Goal: Information Seeking & Learning: Find specific fact

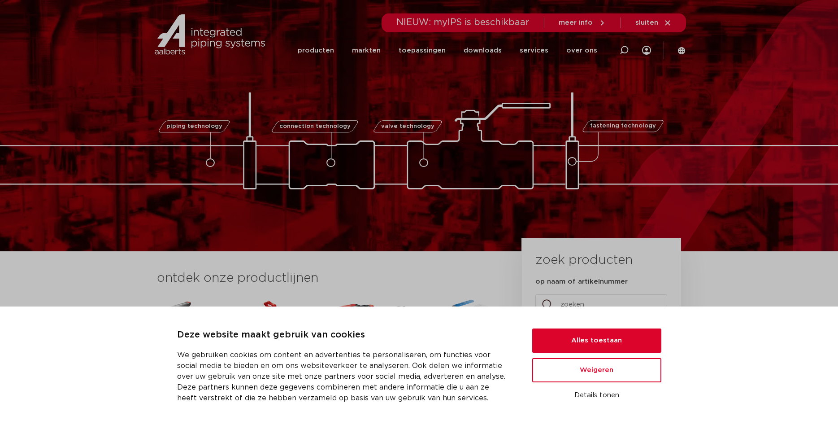
click at [328, 46] on link "producten" at bounding box center [316, 50] width 36 height 35
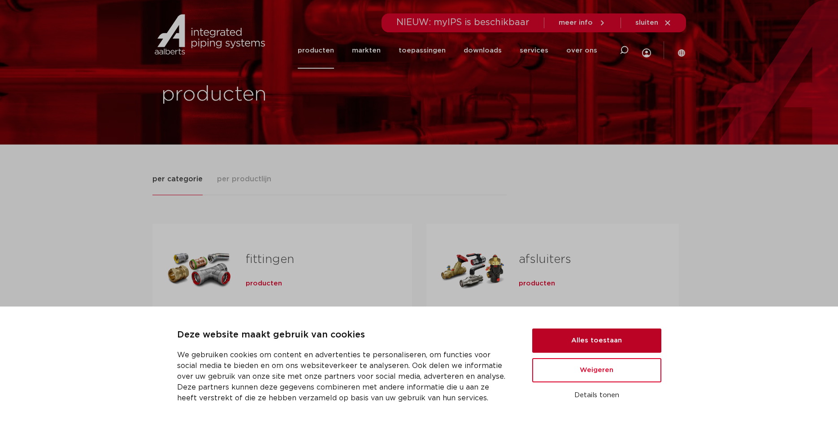
click at [630, 339] on button "Alles toestaan" at bounding box center [596, 340] width 129 height 24
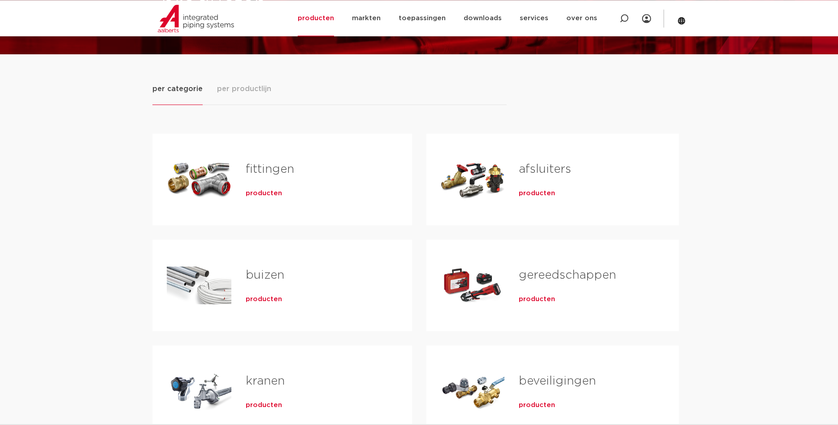
scroll to position [91, 0]
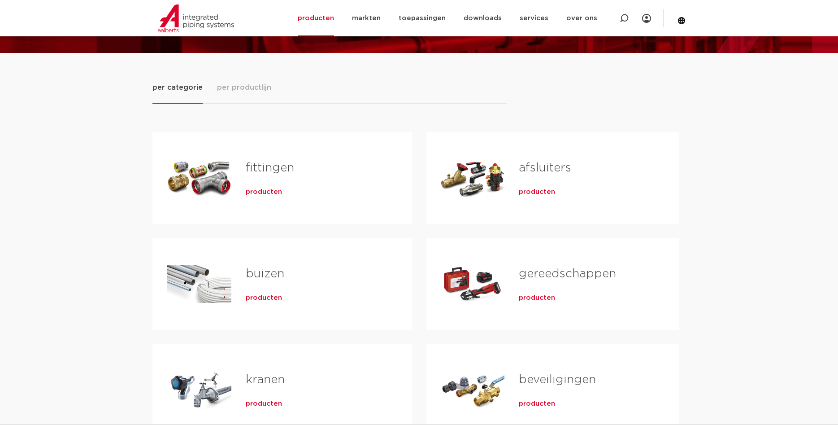
click at [276, 171] on link "fittingen" at bounding box center [270, 168] width 48 height 12
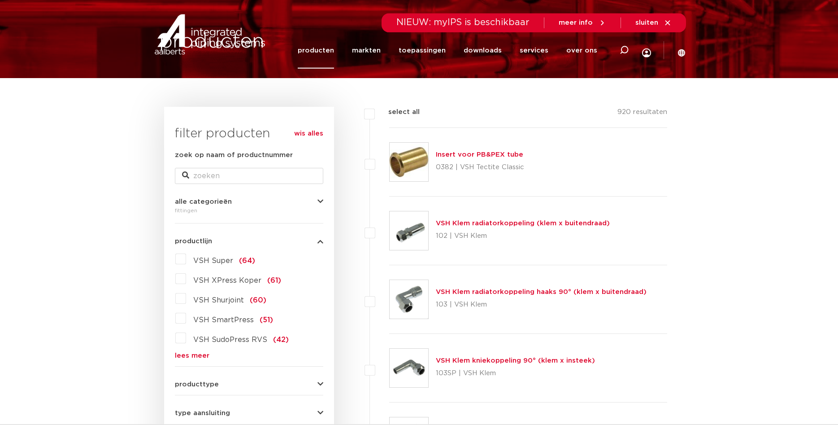
scroll to position [91, 0]
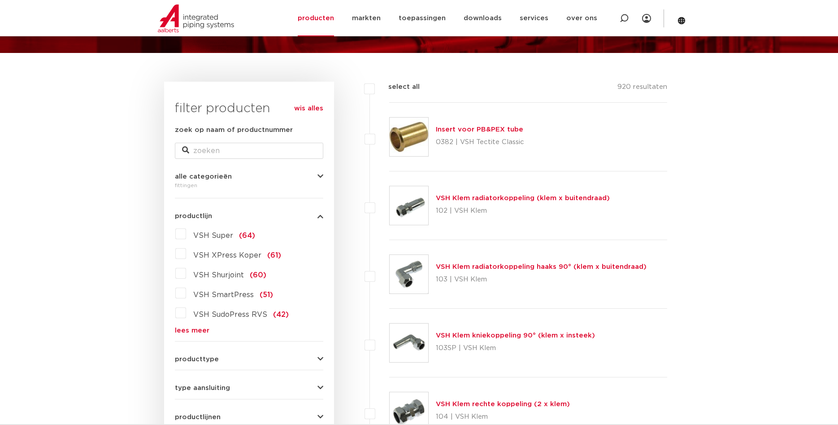
click at [186, 254] on label "VSH XPress Koper (61)" at bounding box center [233, 253] width 95 height 14
click at [0, 0] on input "VSH XPress Koper (61)" at bounding box center [0, 0] width 0 height 0
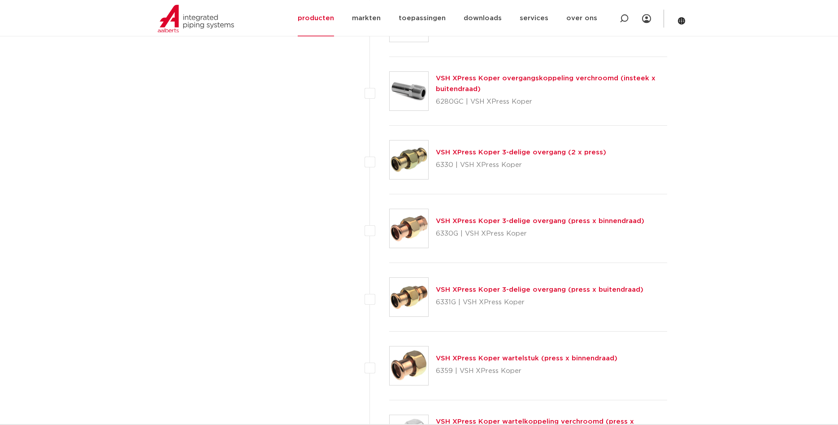
scroll to position [1143, 0]
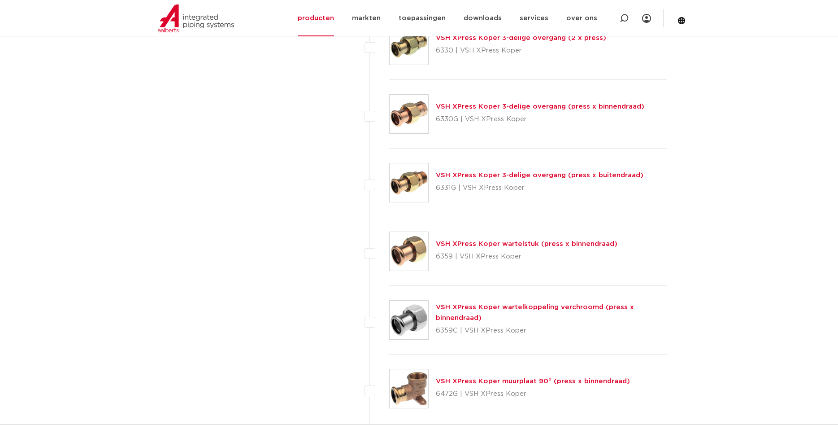
click at [574, 178] on link "VSH XPress Koper 3-delige overgang (press x buitendraad)" at bounding box center [540, 175] width 208 height 7
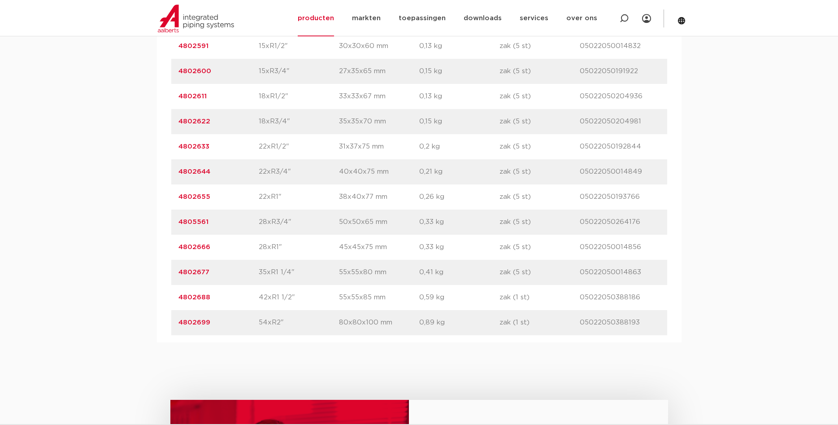
scroll to position [686, 0]
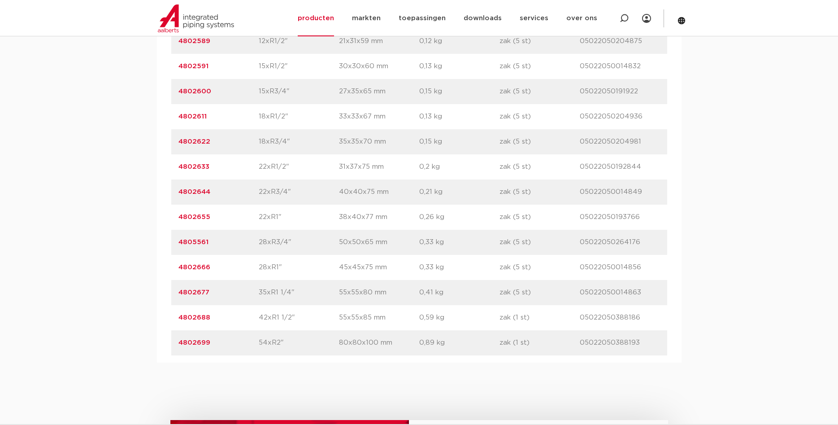
click at [195, 268] on link "4802666" at bounding box center [194, 267] width 32 height 7
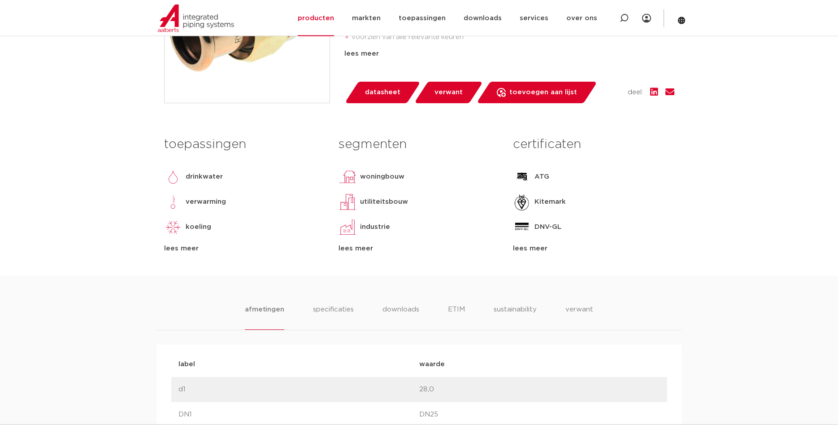
scroll to position [320, 0]
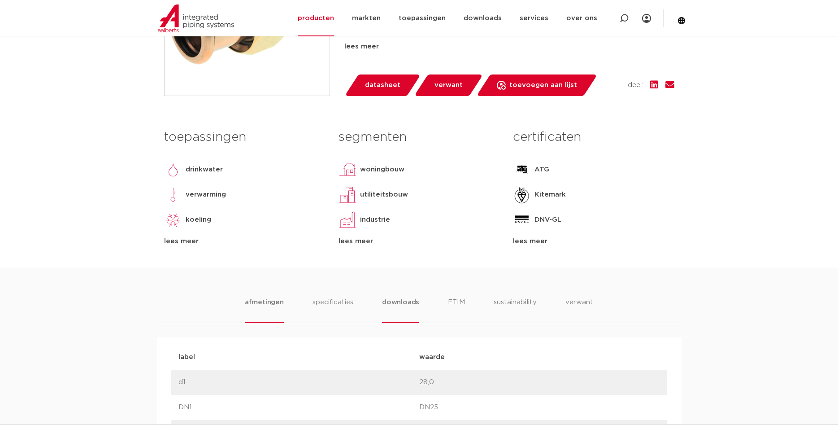
click at [386, 301] on li "downloads" at bounding box center [400, 310] width 37 height 26
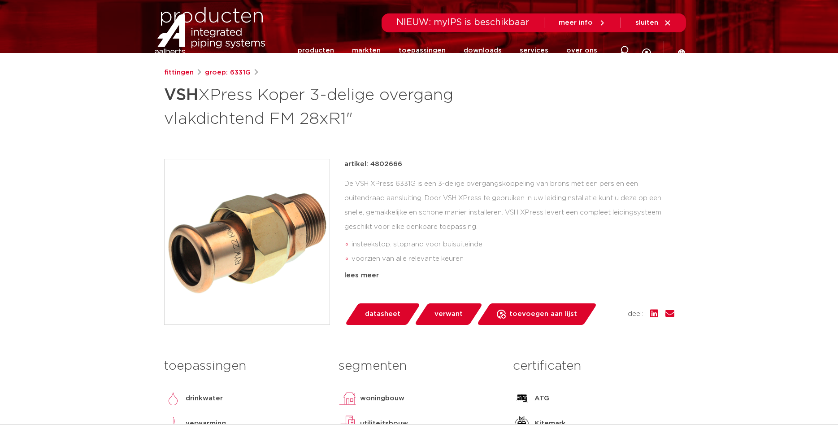
scroll to position [0, 0]
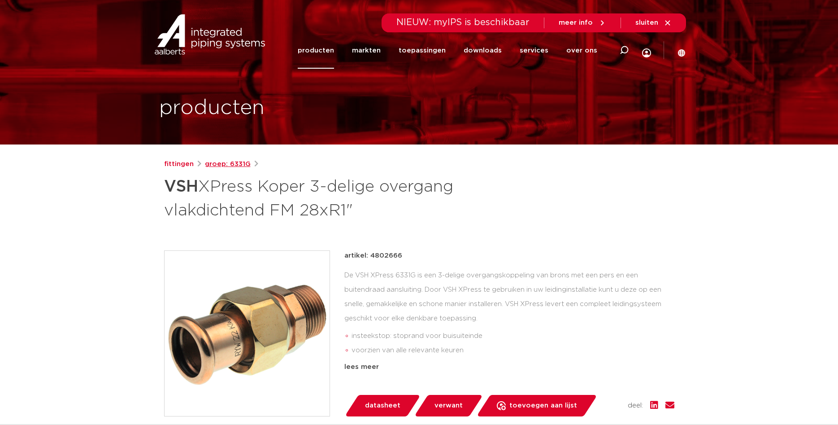
click at [236, 163] on link "groep: 6331G" at bounding box center [228, 164] width 46 height 11
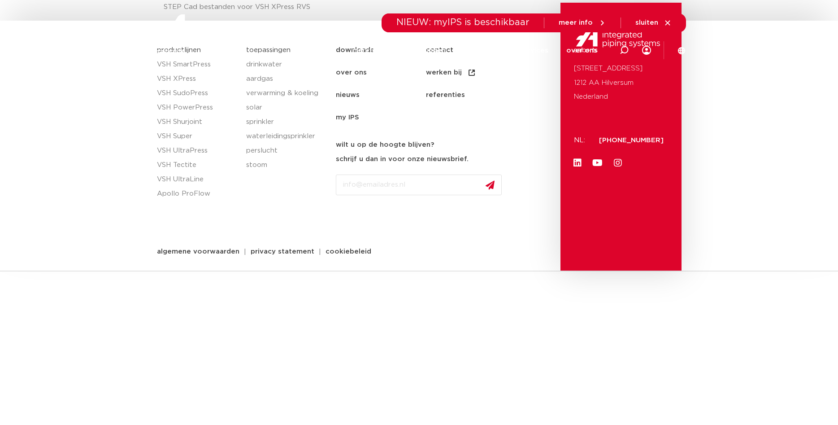
click at [225, 9] on img at bounding box center [196, 18] width 76 height 28
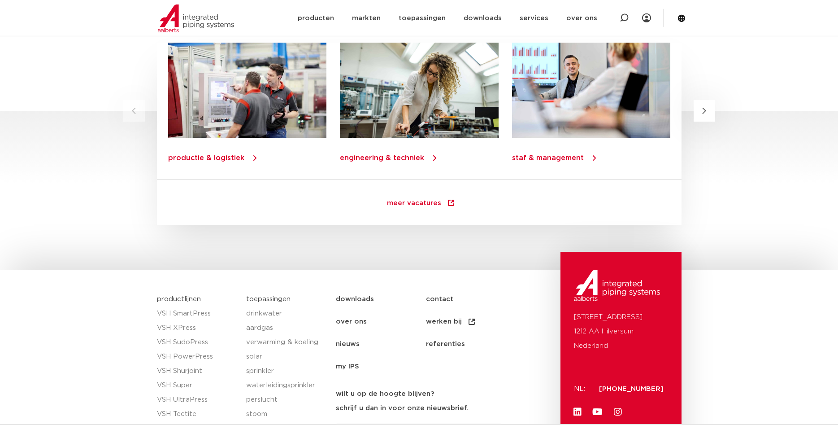
scroll to position [1235, 0]
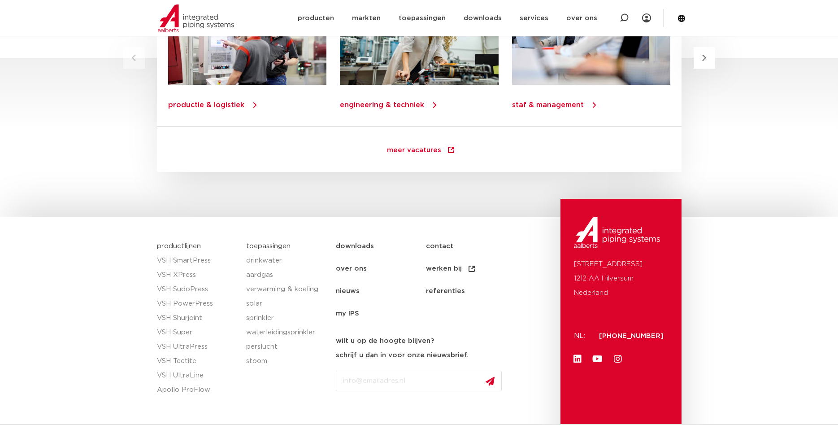
click at [356, 244] on link "downloads" at bounding box center [381, 246] width 90 height 22
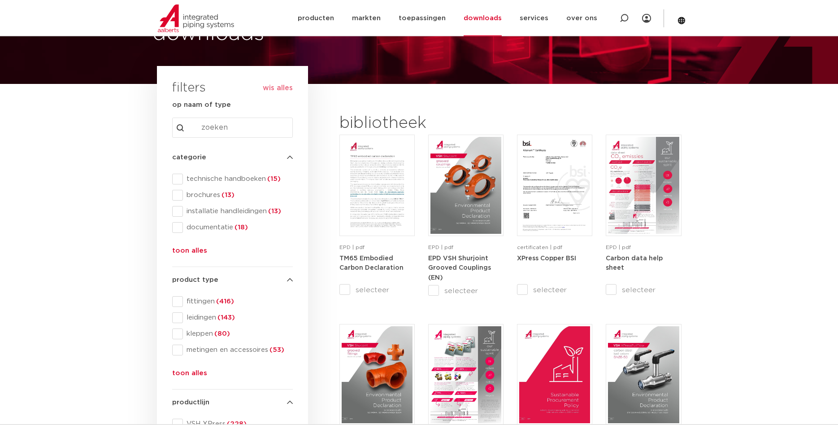
scroll to position [46, 0]
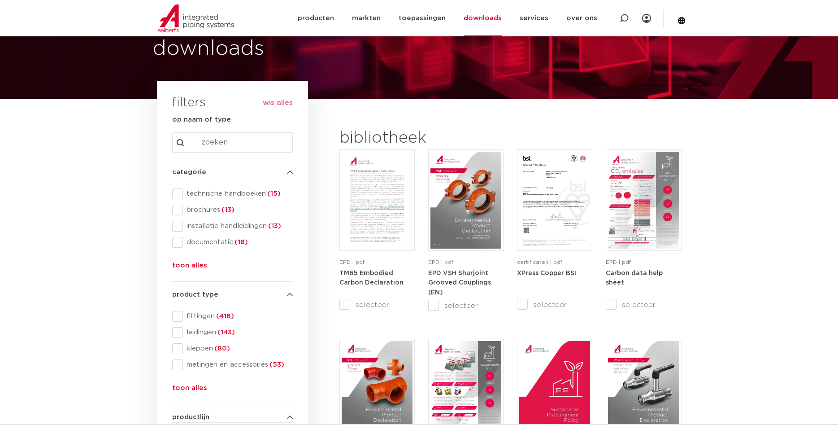
click at [196, 265] on button "toon alles" at bounding box center [189, 267] width 35 height 14
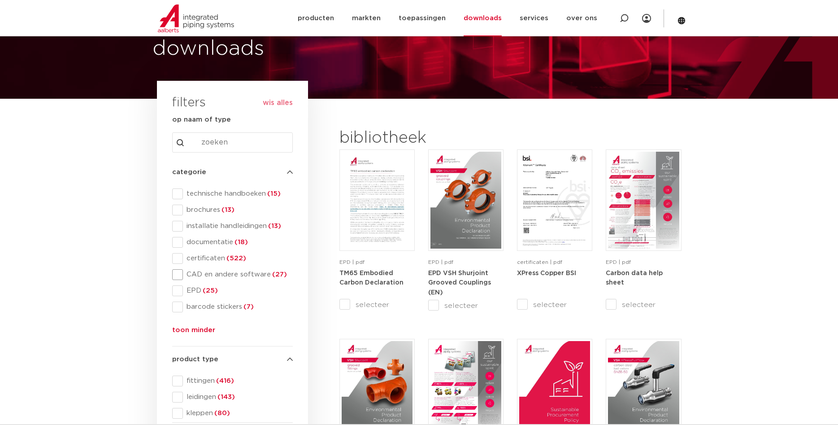
click at [178, 276] on span at bounding box center [177, 274] width 11 height 11
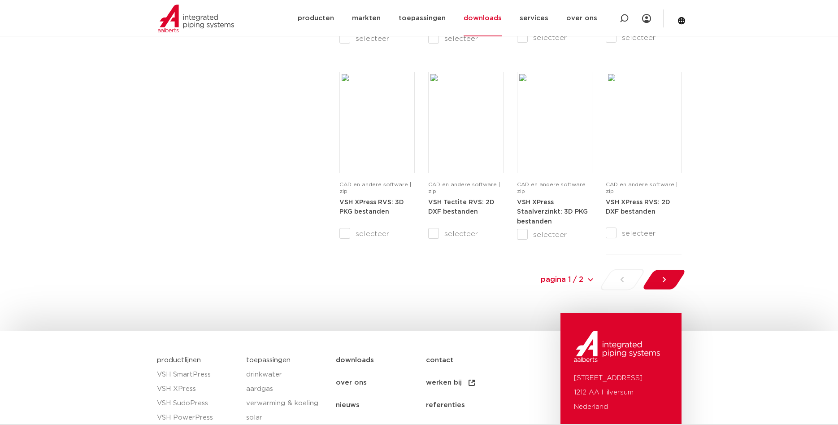
scroll to position [915, 0]
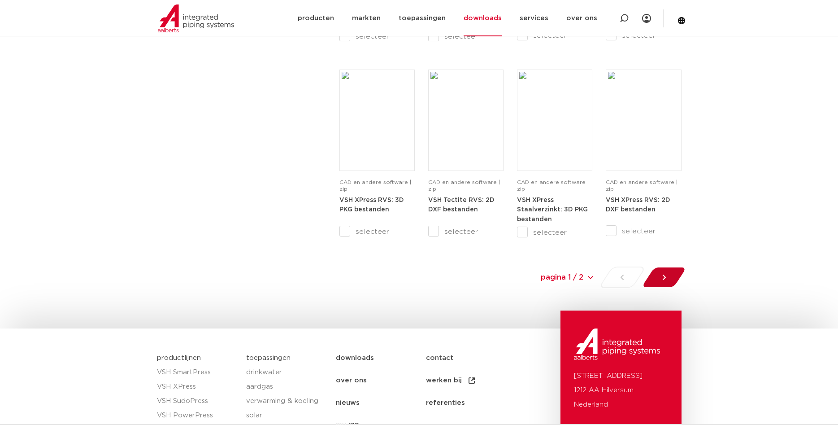
click at [673, 282] on div at bounding box center [663, 277] width 49 height 22
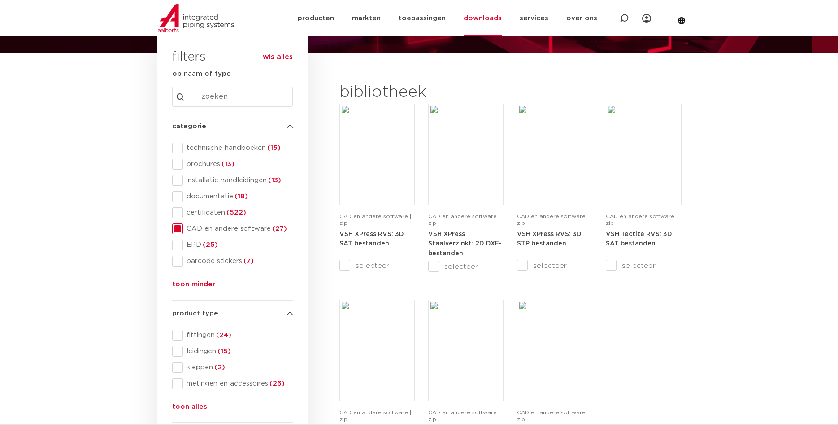
scroll to position [137, 0]
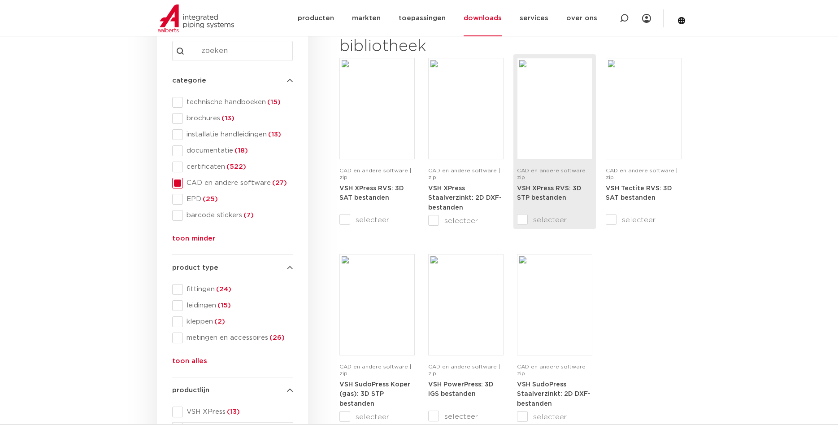
click at [560, 121] on img at bounding box center [554, 108] width 71 height 97
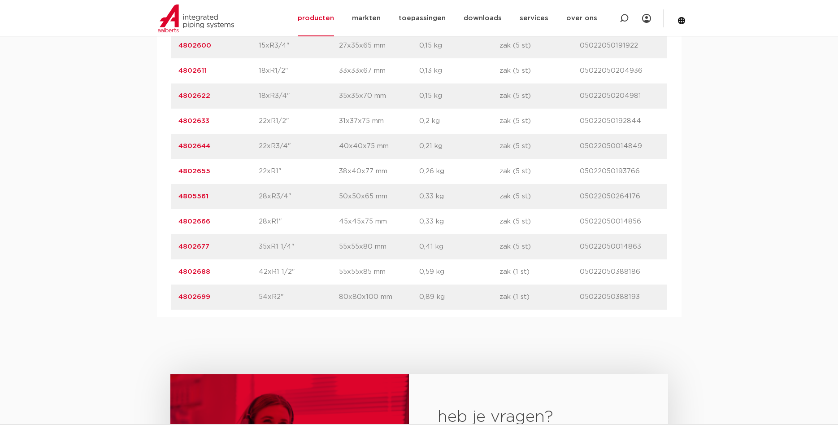
scroll to position [686, 0]
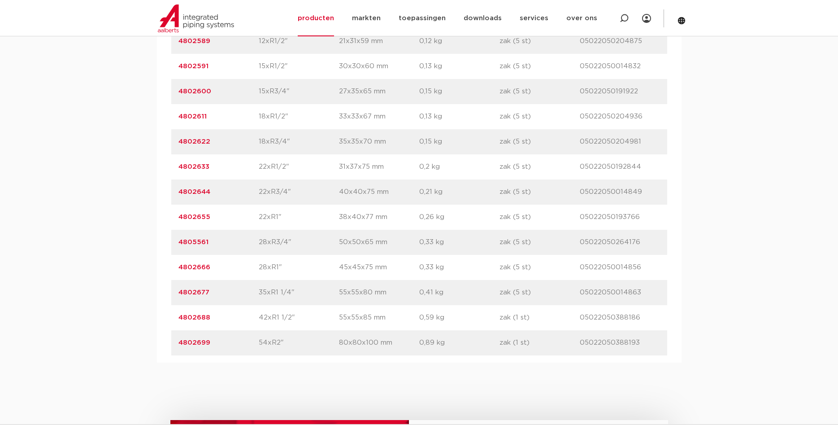
click at [195, 268] on link "4802666" at bounding box center [194, 267] width 32 height 7
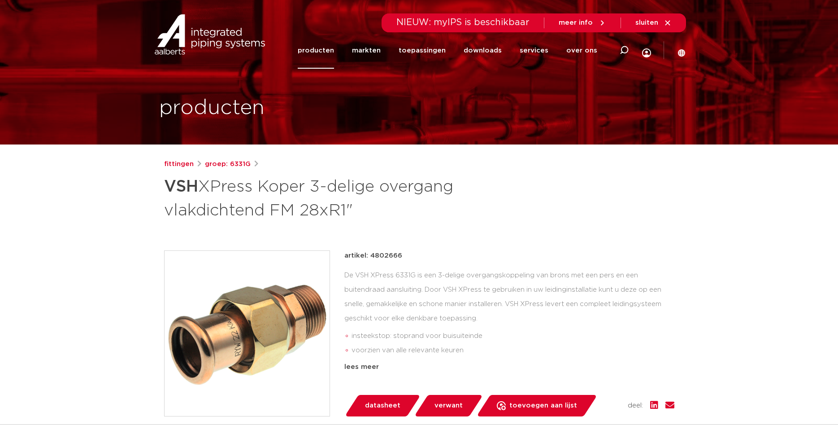
scroll to position [46, 0]
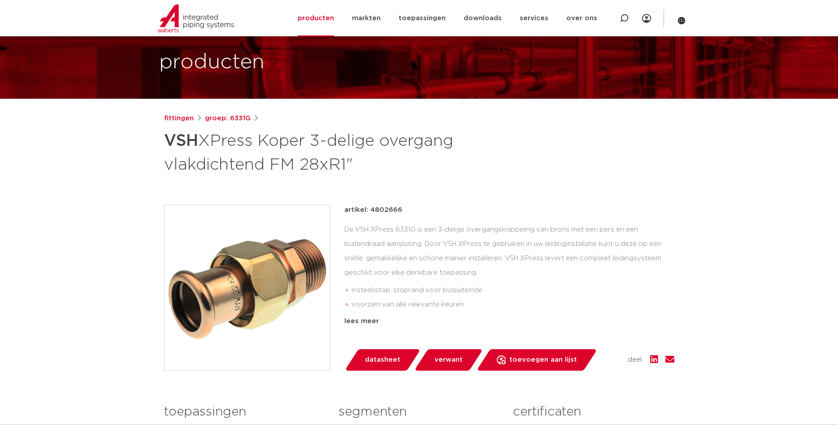
drag, startPoint x: 405, startPoint y: 210, endPoint x: 369, endPoint y: 212, distance: 35.9
click at [369, 212] on div "artikel: 4802666" at bounding box center [509, 209] width 330 height 11
copy p "4802666"
drag, startPoint x: 356, startPoint y: 163, endPoint x: 136, endPoint y: 141, distance: 221.3
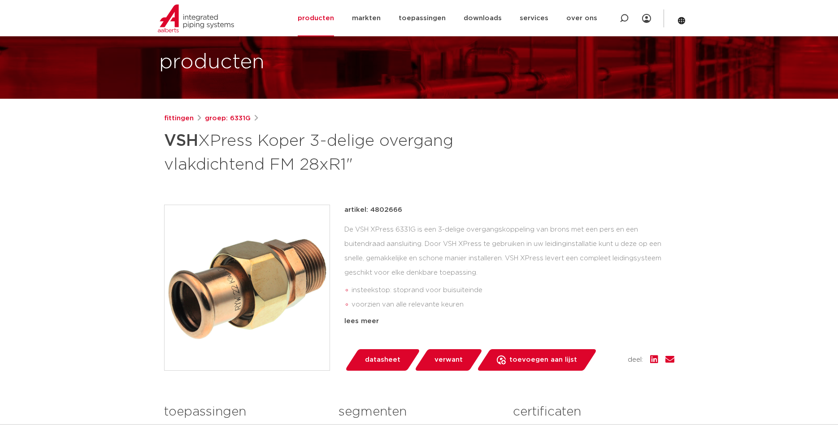
copy h1 "VSH XPress Koper 3-delige overgang vlakdichtend FM 28xR1""
click at [357, 324] on div "lees meer" at bounding box center [509, 321] width 330 height 11
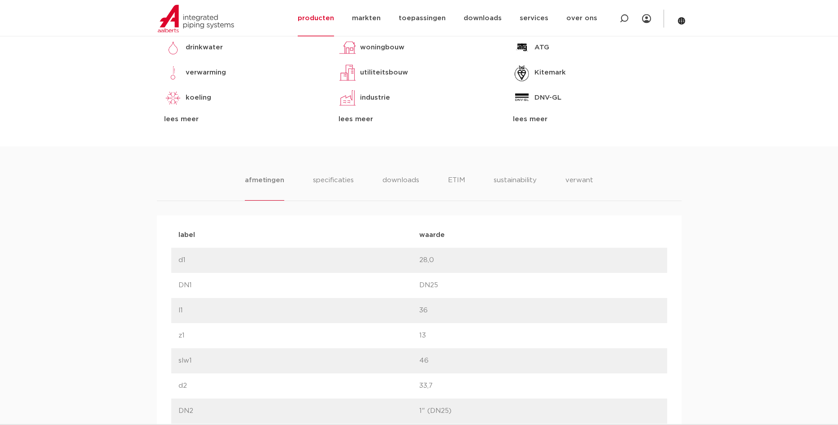
scroll to position [595, 0]
click at [336, 186] on li "specificaties" at bounding box center [333, 187] width 43 height 26
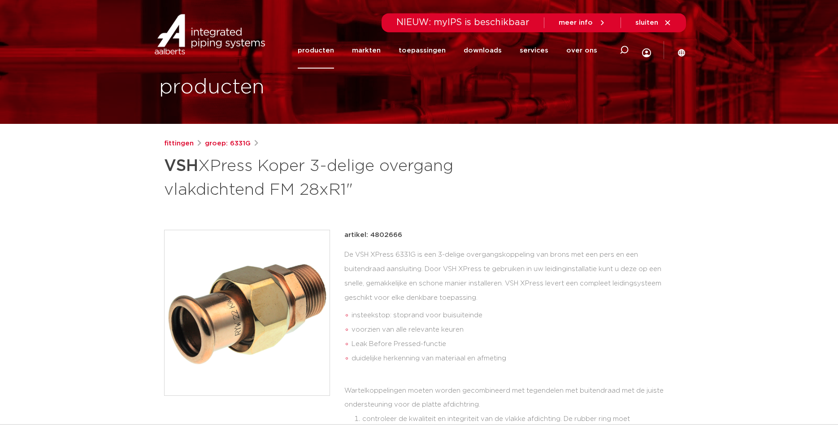
scroll to position [0, 0]
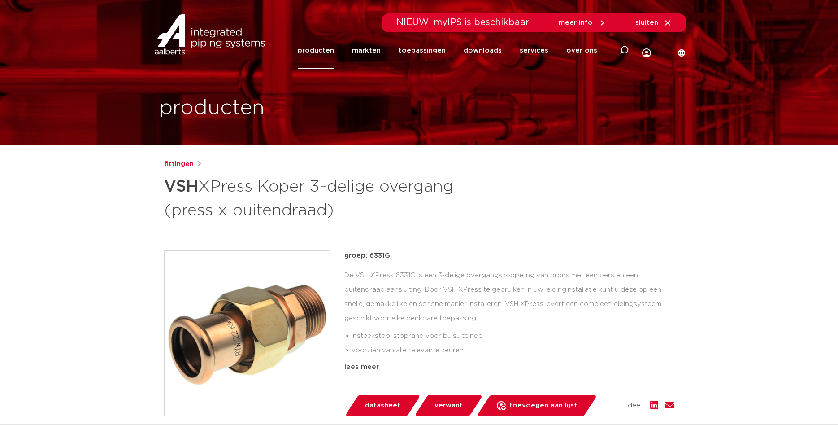
scroll to position [686, 0]
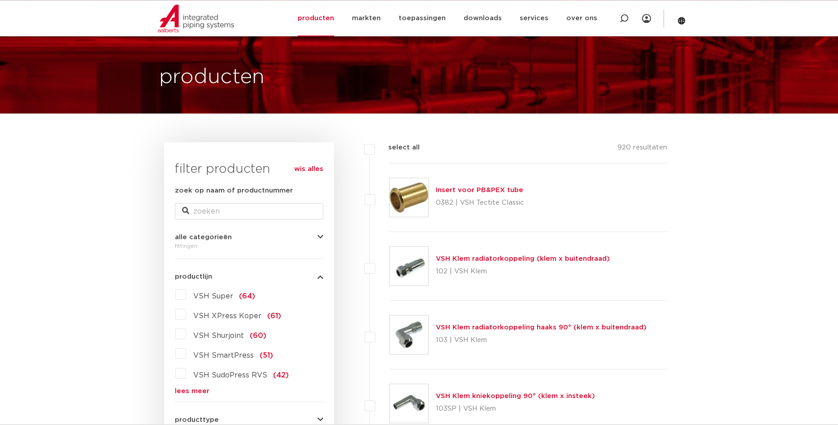
scroll to position [46, 0]
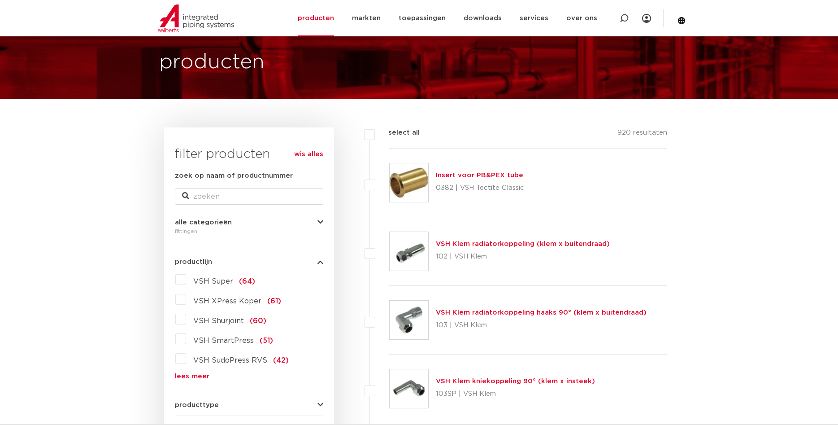
click at [186, 300] on label "VSH XPress Koper (61)" at bounding box center [233, 299] width 95 height 14
click at [0, 0] on input "VSH XPress Koper (61)" at bounding box center [0, 0] width 0 height 0
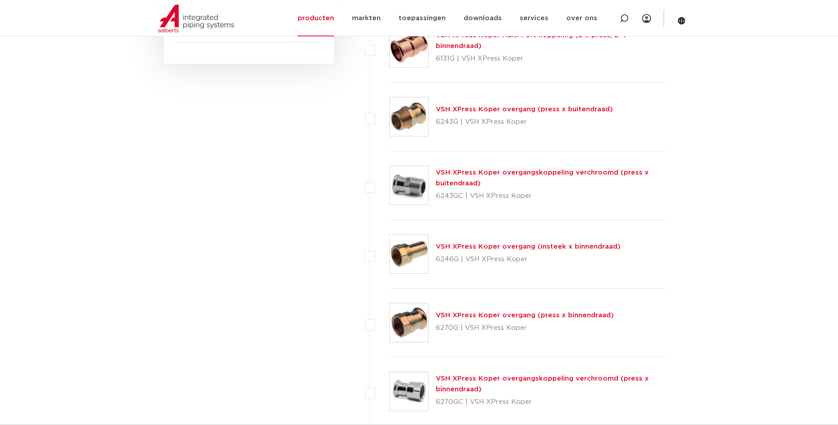
scroll to position [595, 0]
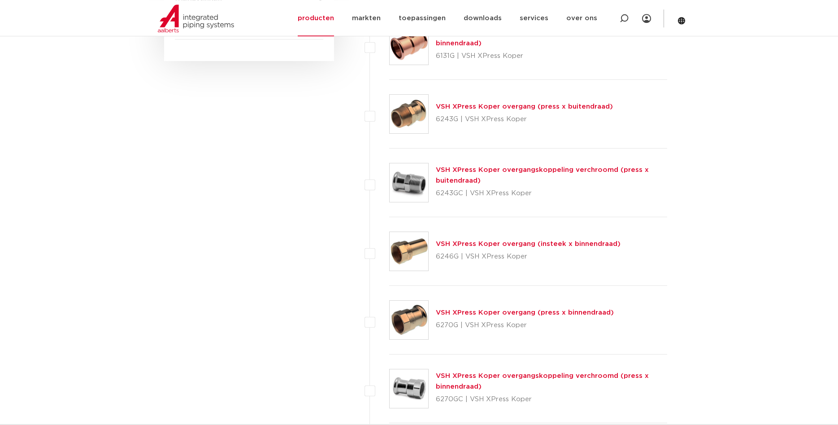
click at [556, 243] on link "VSH XPress Koper overgang (insteek x binnendraad)" at bounding box center [528, 243] width 185 height 7
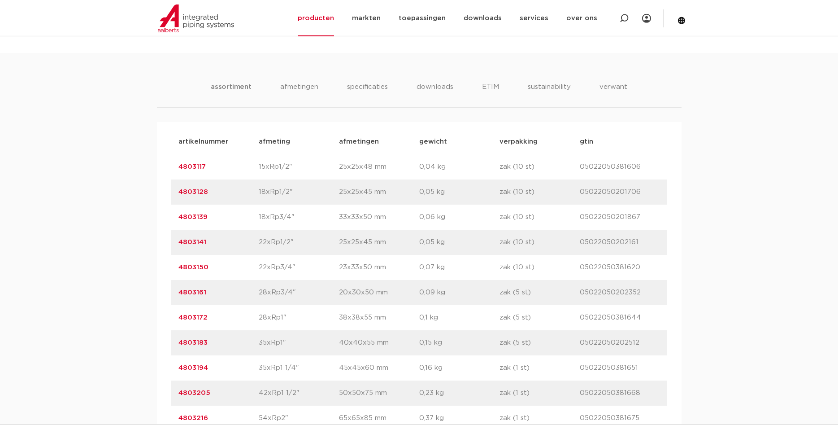
scroll to position [595, 0]
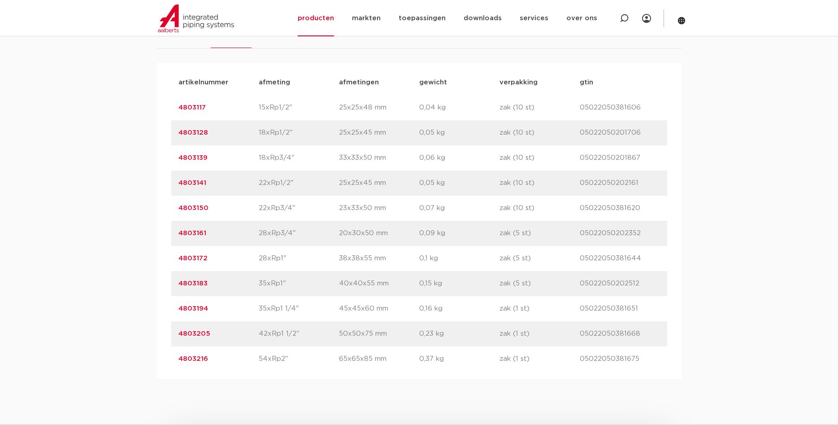
click at [197, 256] on link "4803172" at bounding box center [192, 258] width 29 height 7
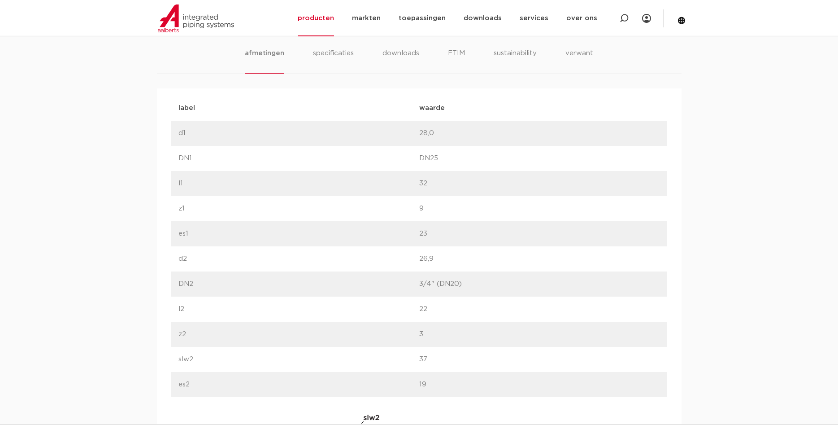
scroll to position [640, 0]
